Goal: Navigation & Orientation: Find specific page/section

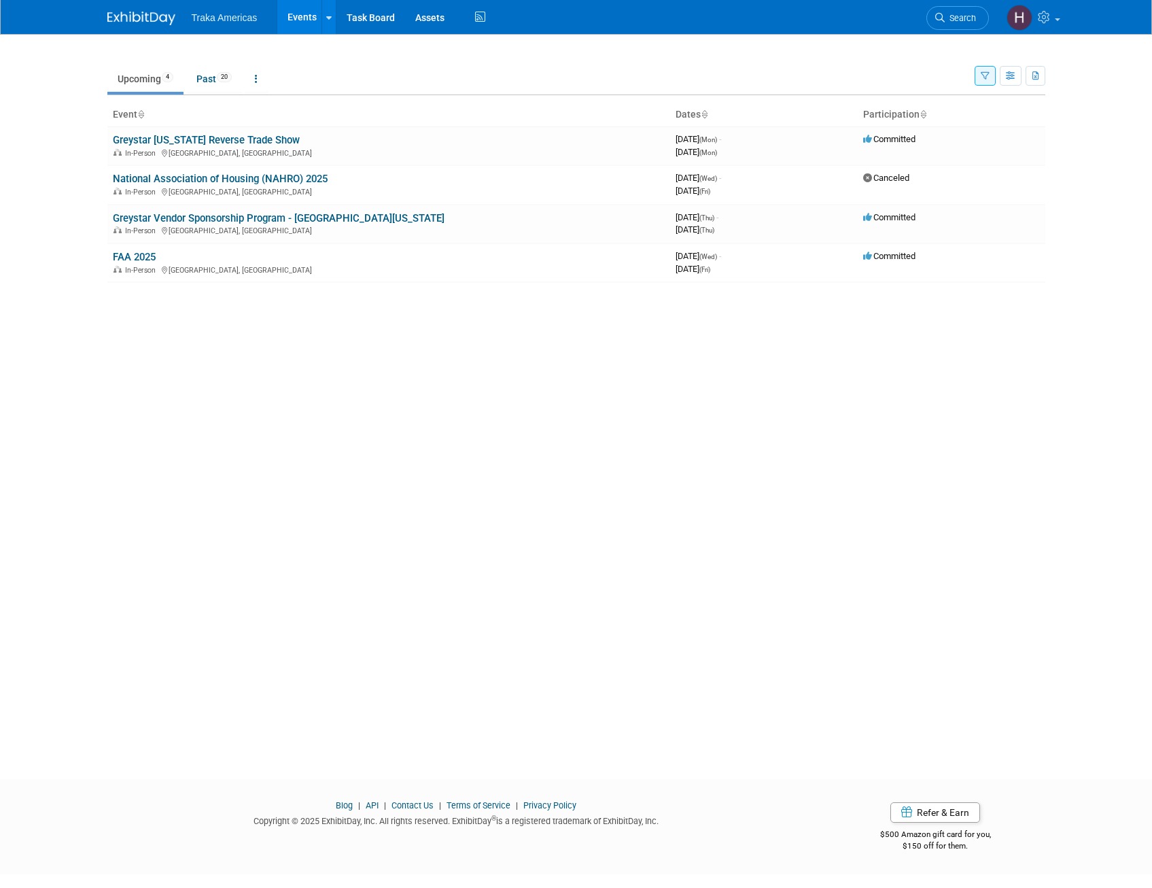
click at [897, 628] on div "New Event Duplicate Event Warning There is another event in your workspace with…" at bounding box center [576, 394] width 959 height 721
click at [608, 54] on td "Upcoming 4 Past 20 All Events 24 Past and Upcoming Grouped Annually Events grou…" at bounding box center [540, 73] width 867 height 44
click at [549, 72] on ul "Upcoming 4 Past 20 All Events 24 Past and Upcoming Grouped Annually Events grou…" at bounding box center [540, 80] width 867 height 31
click at [468, 69] on ul "Upcoming 4 Past 20 All Events 24 Past and Upcoming Grouped Annually Events grou…" at bounding box center [540, 80] width 867 height 31
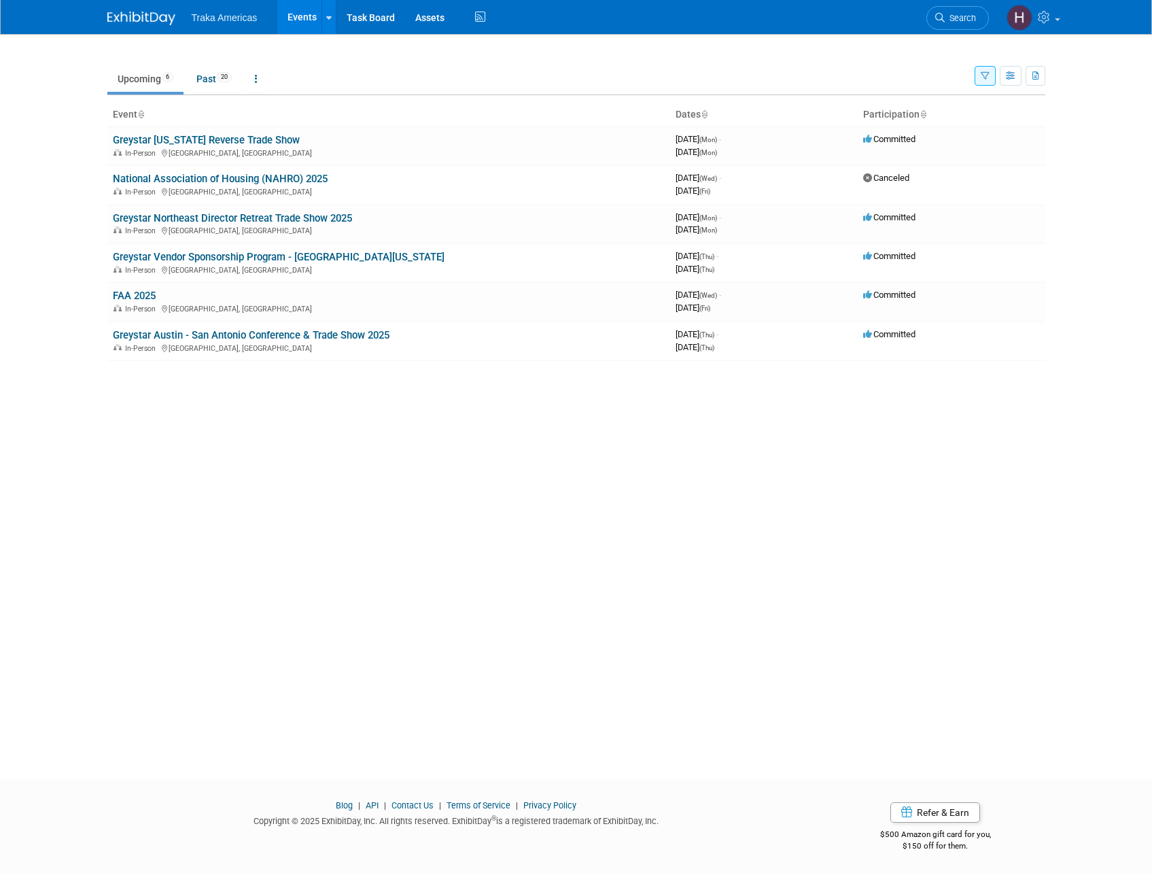
click at [336, 256] on link "Greystar Vendor Sponsorship Program - [GEOGRAPHIC_DATA][US_STATE]" at bounding box center [279, 257] width 332 height 12
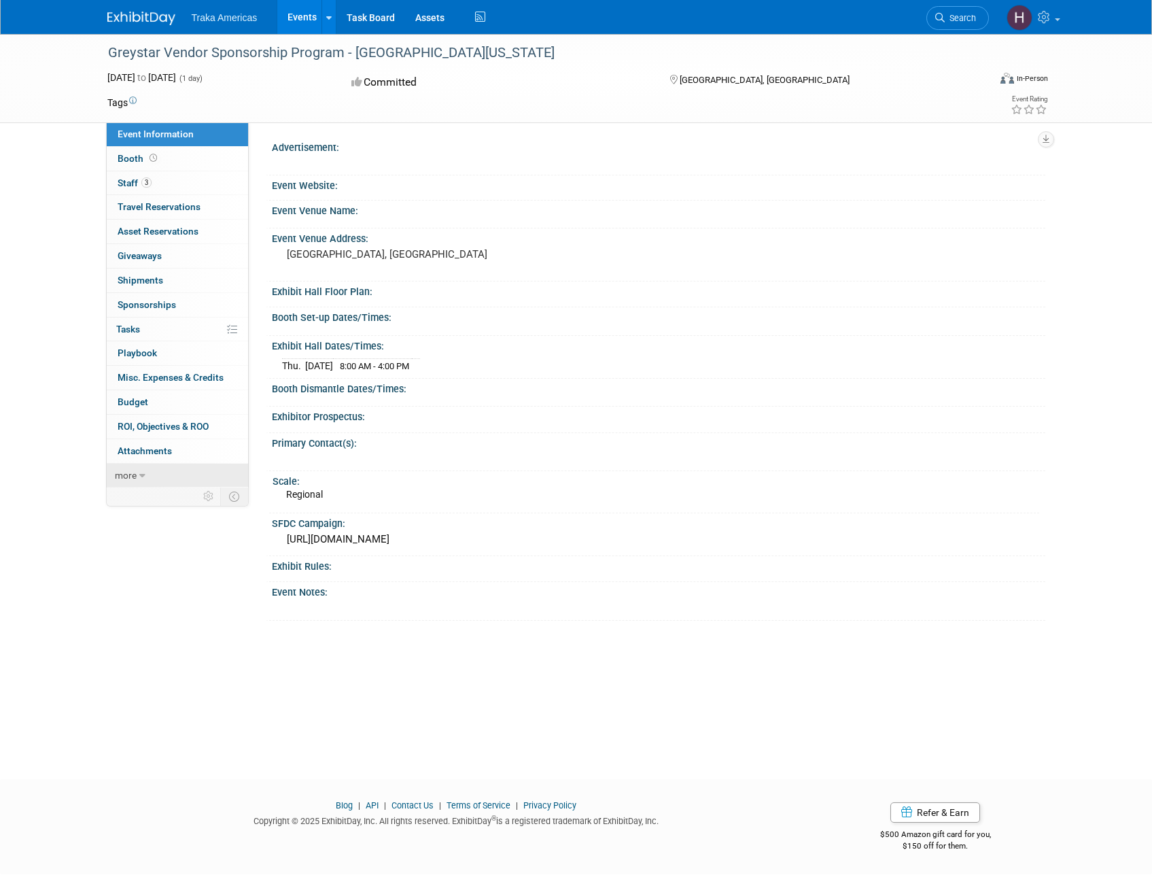
click at [137, 475] on link "more" at bounding box center [177, 476] width 141 height 24
click at [528, 249] on pre "[GEOGRAPHIC_DATA], [GEOGRAPHIC_DATA]" at bounding box center [433, 254] width 292 height 12
